Goal: Navigation & Orientation: Find specific page/section

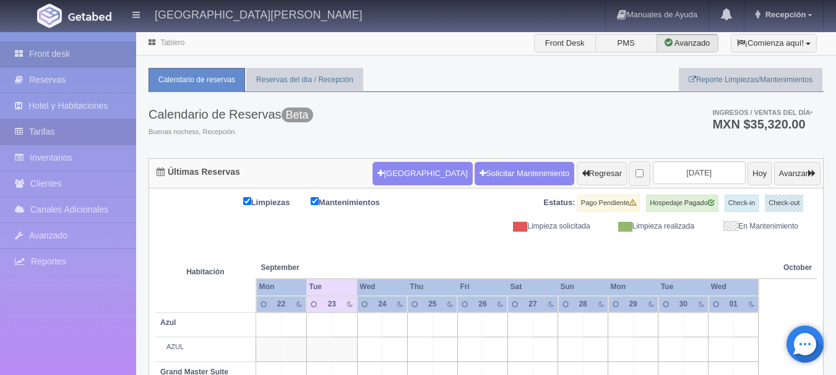
click at [80, 130] on link "Tarifas" at bounding box center [68, 131] width 136 height 25
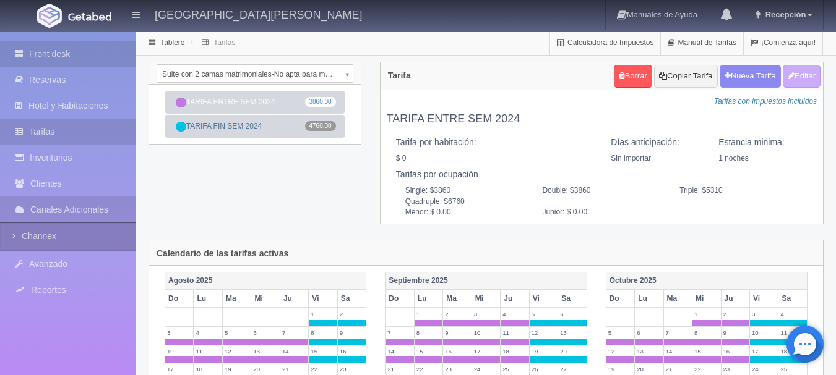
click at [75, 52] on link "Front desk" at bounding box center [68, 53] width 136 height 25
